Goal: Information Seeking & Learning: Learn about a topic

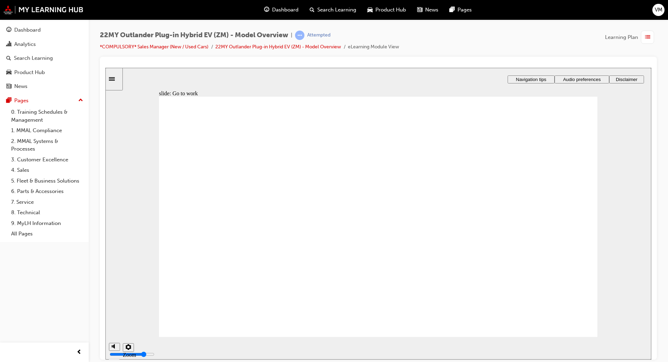
radio input "true"
drag, startPoint x: 211, startPoint y: 299, endPoint x: 227, endPoint y: 304, distance: 16.4
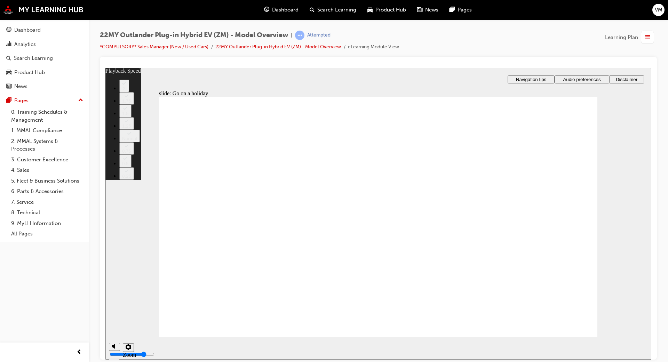
drag, startPoint x: 571, startPoint y: 321, endPoint x: 565, endPoint y: 322, distance: 5.6
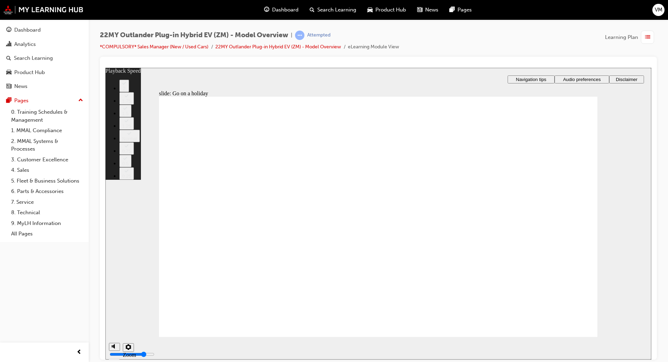
type input "29"
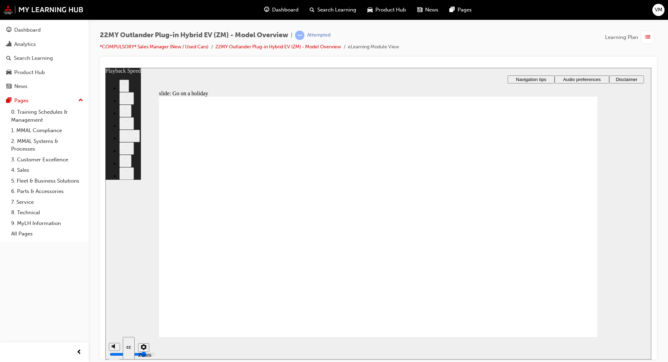
click at [250, 360] on div "22MY Outlander Plug-in Hybrid EV (ZM) - Model Overview | Attempted *COMPULSORY*…" at bounding box center [334, 181] width 668 height 362
